Goal: Task Accomplishment & Management: Use online tool/utility

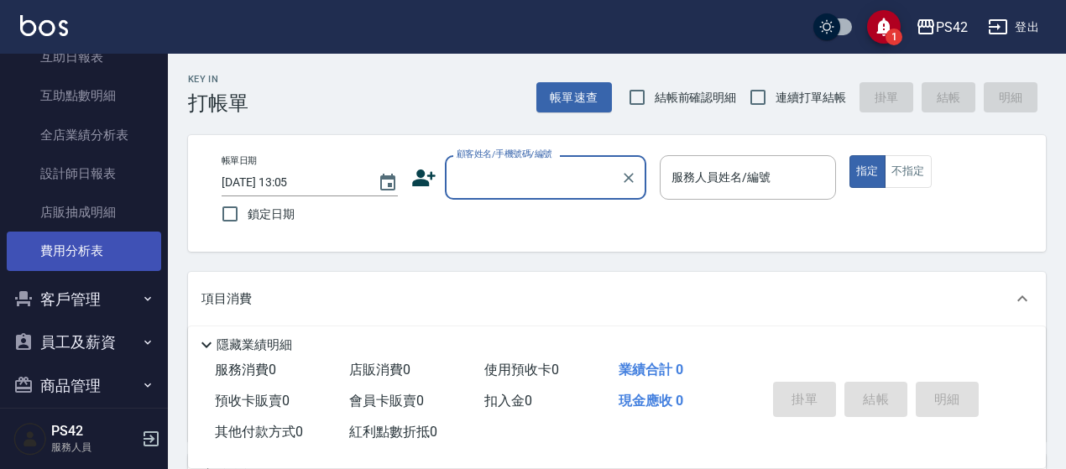
scroll to position [579, 0]
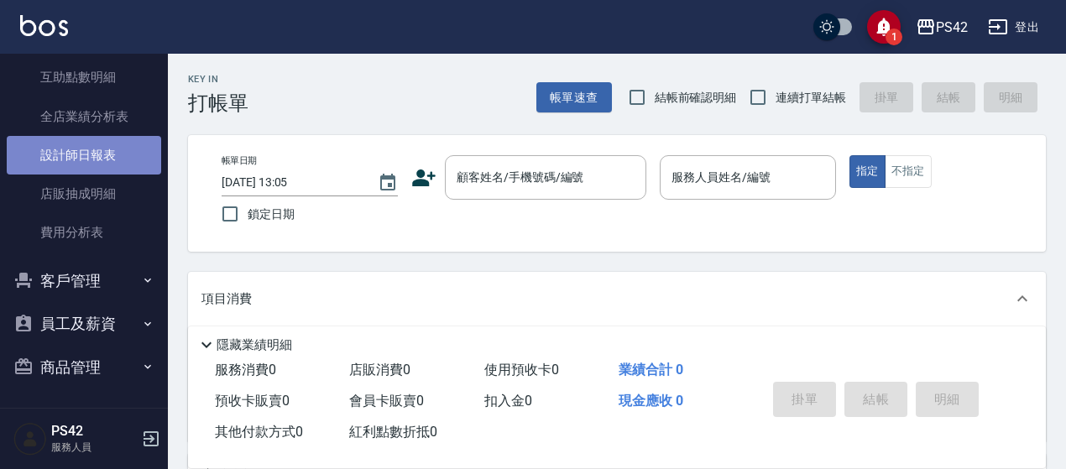
click at [130, 154] on link "設計師日報表" at bounding box center [84, 155] width 155 height 39
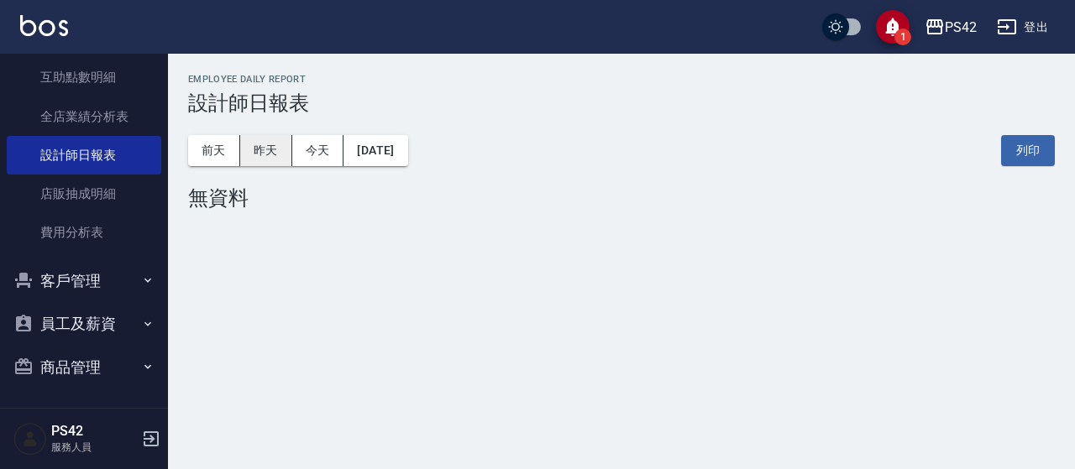
click at [271, 144] on button "昨天" at bounding box center [266, 150] width 52 height 31
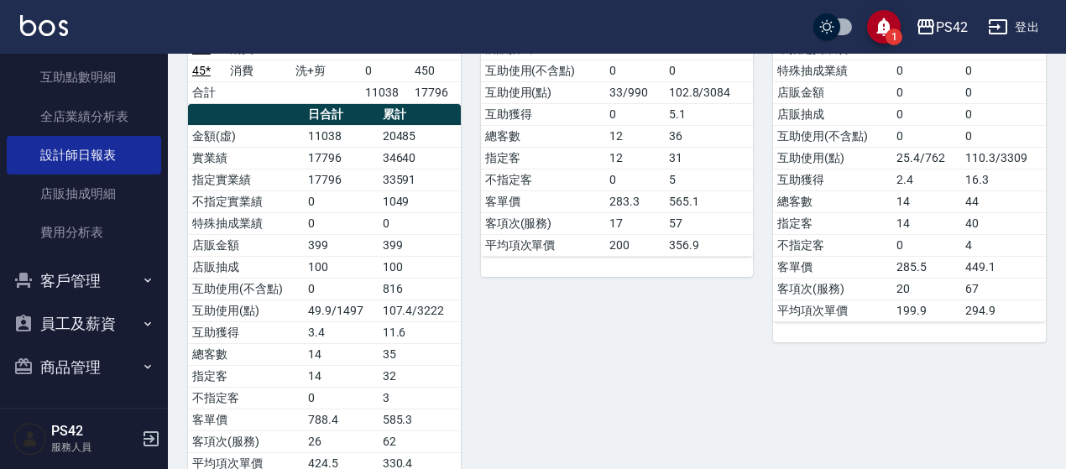
scroll to position [924, 0]
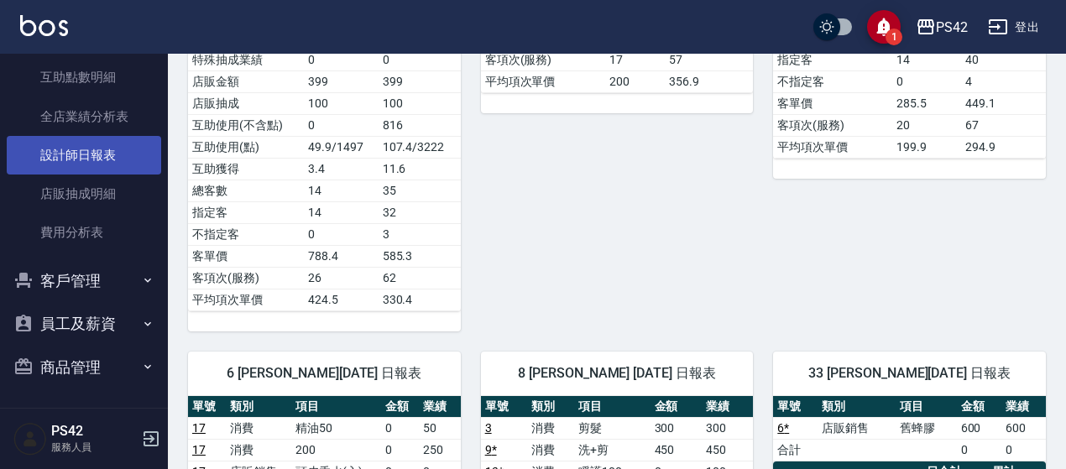
click at [87, 152] on link "設計師日報表" at bounding box center [84, 155] width 155 height 39
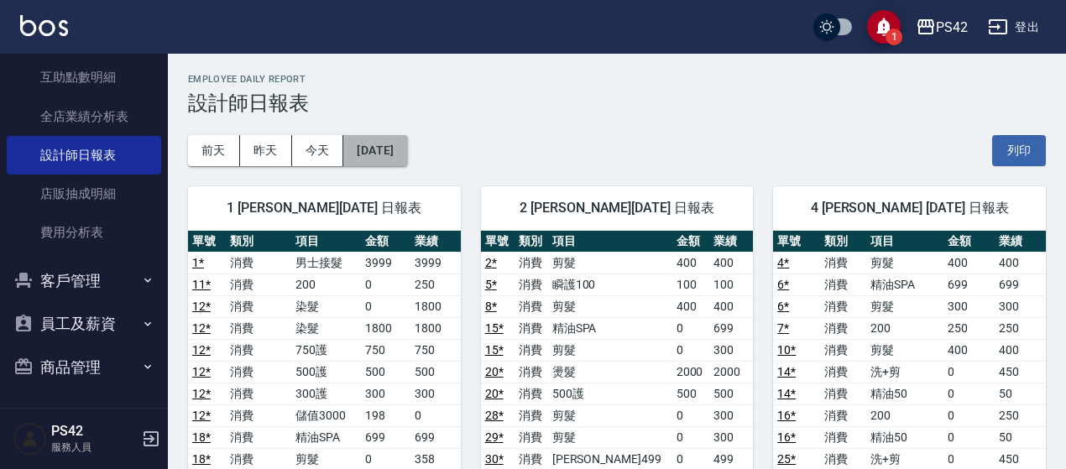
click at [407, 157] on button "[DATE]" at bounding box center [375, 150] width 64 height 31
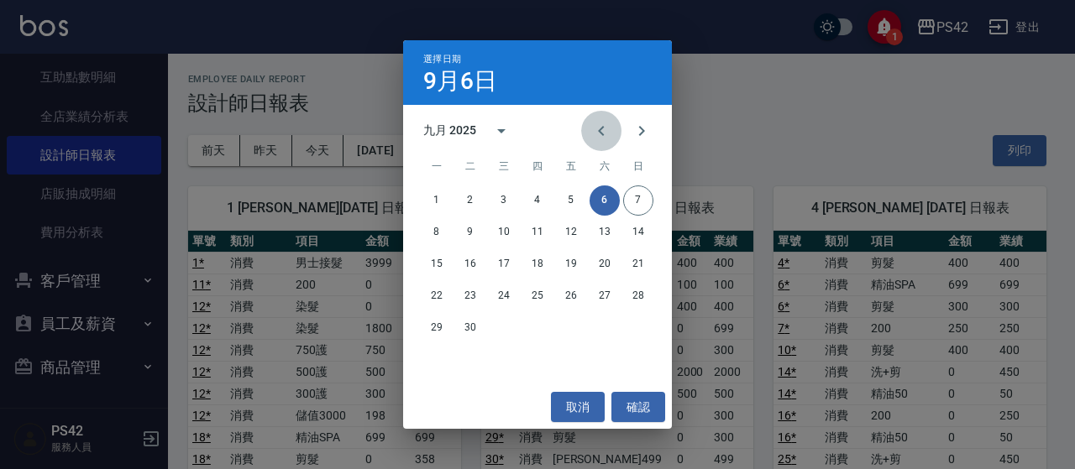
click at [594, 127] on icon "Previous month" at bounding box center [601, 131] width 20 height 20
click at [586, 121] on button "Previous month" at bounding box center [601, 131] width 40 height 40
click at [649, 134] on icon "Next month" at bounding box center [641, 131] width 20 height 20
click at [646, 127] on icon "Next month" at bounding box center [641, 131] width 20 height 20
click at [591, 133] on icon "Previous month" at bounding box center [601, 131] width 20 height 20
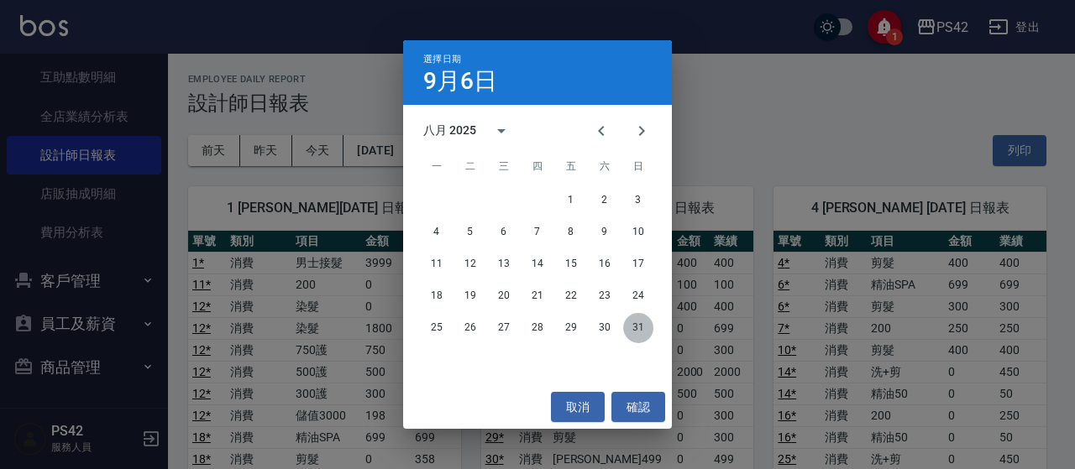
click at [642, 325] on button "31" at bounding box center [638, 328] width 30 height 30
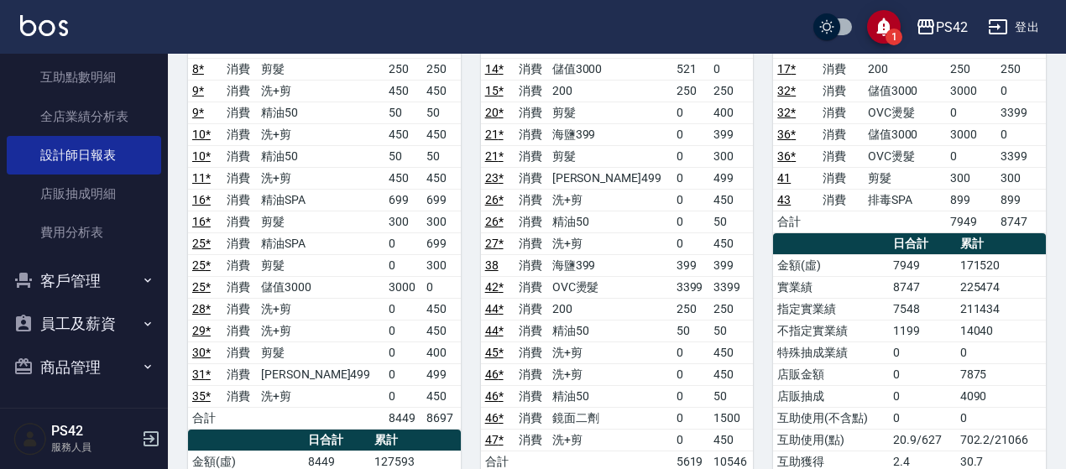
scroll to position [336, 0]
